Goal: Information Seeking & Learning: Learn about a topic

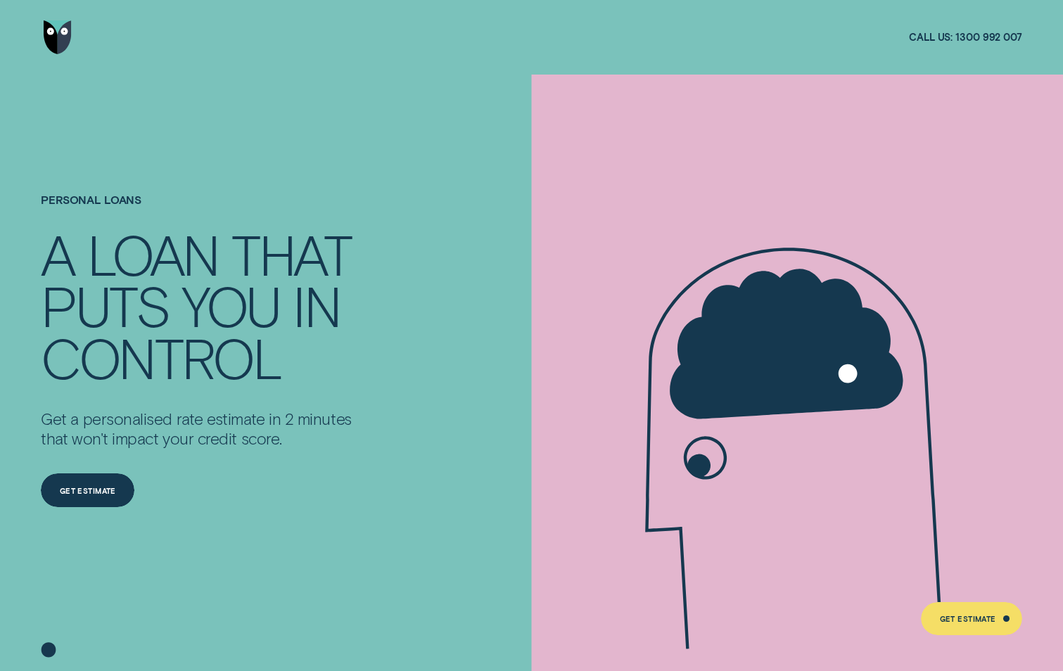
click at [54, 39] on img "Go to home page" at bounding box center [58, 37] width 28 height 34
